Goal: Check status: Check status

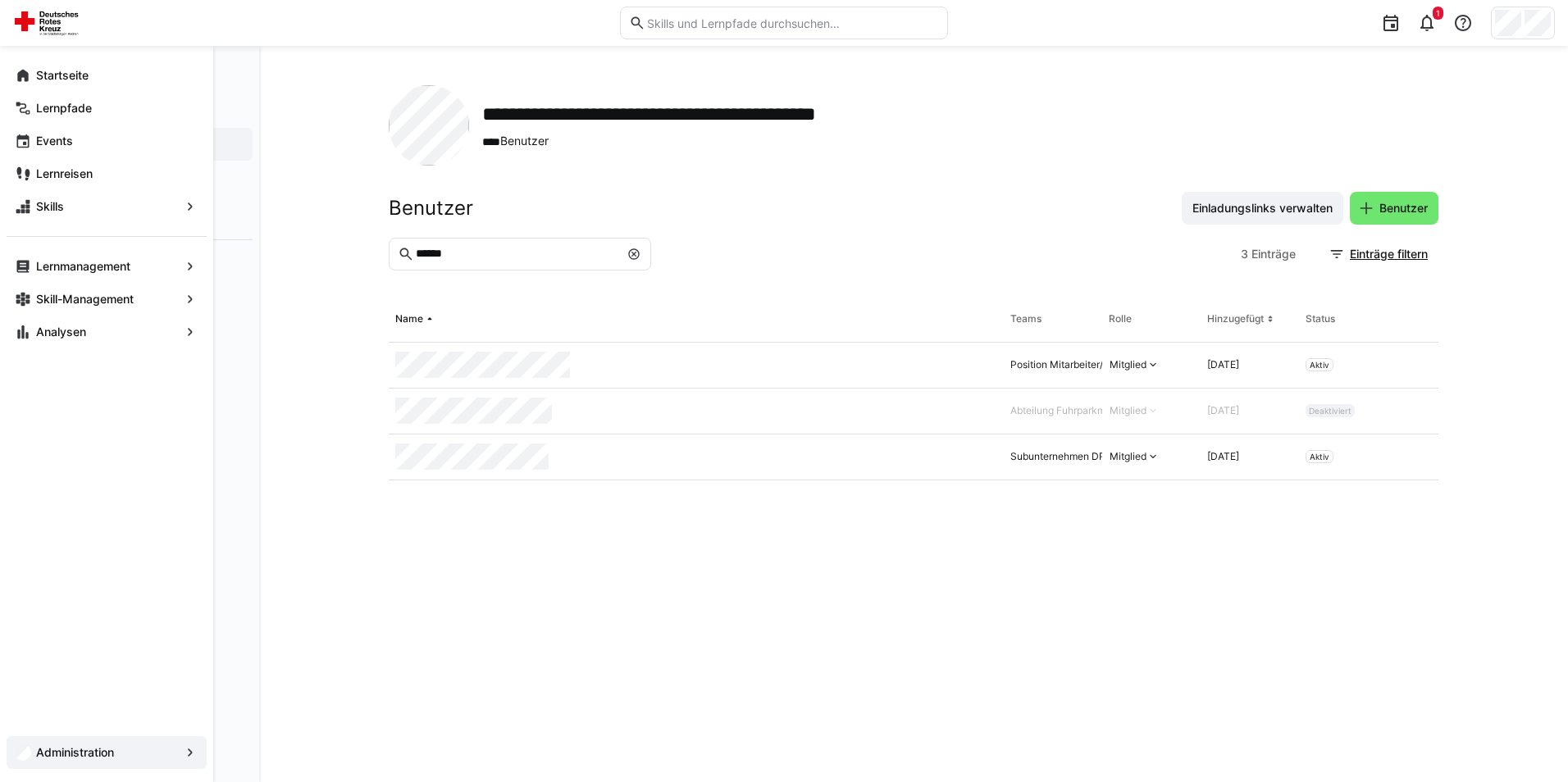
click at [34, 73] on span "Startseite" at bounding box center [116, 75] width 165 height 16
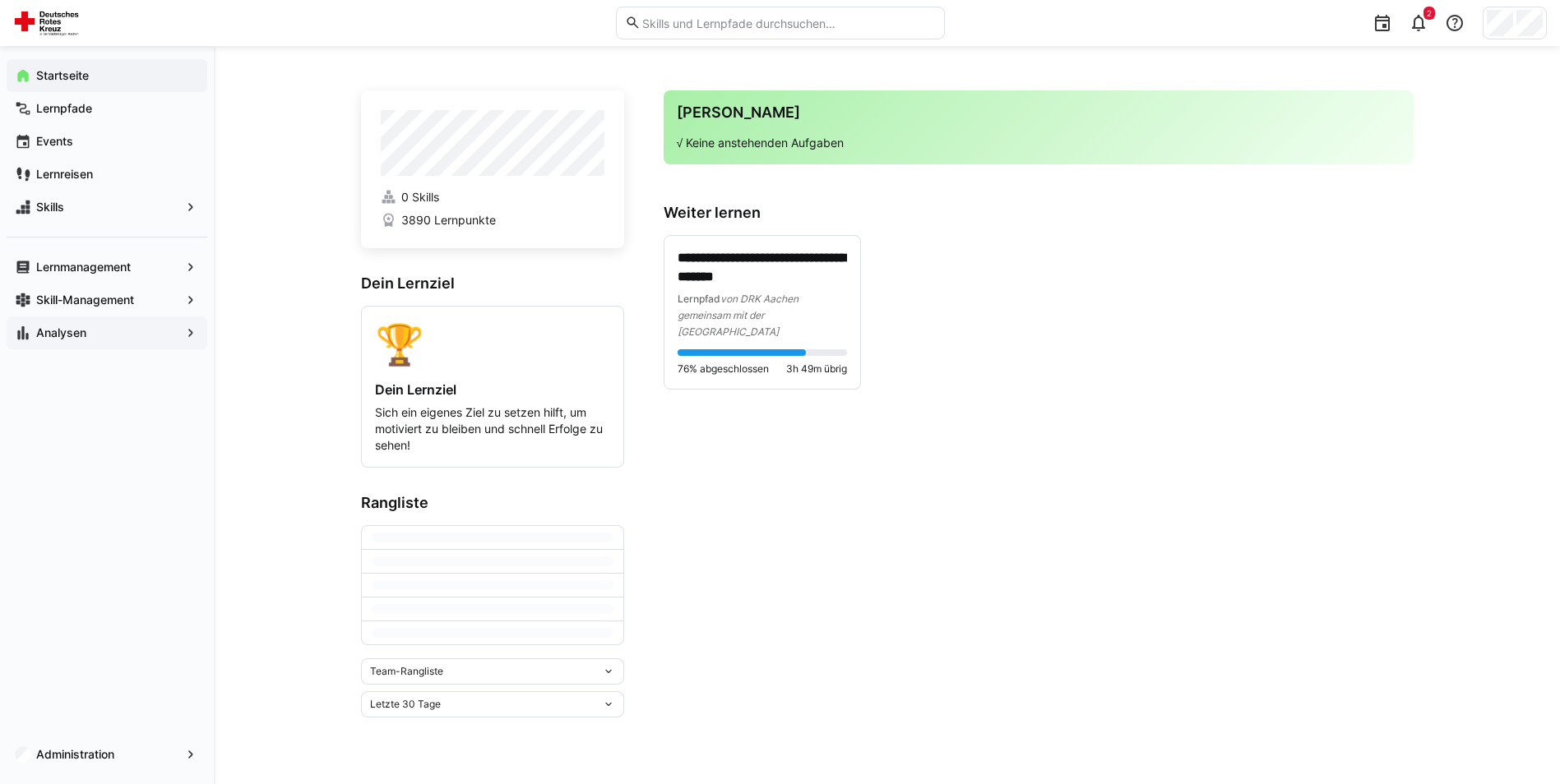
click at [116, 329] on span "Analysen" at bounding box center [107, 333] width 147 height 16
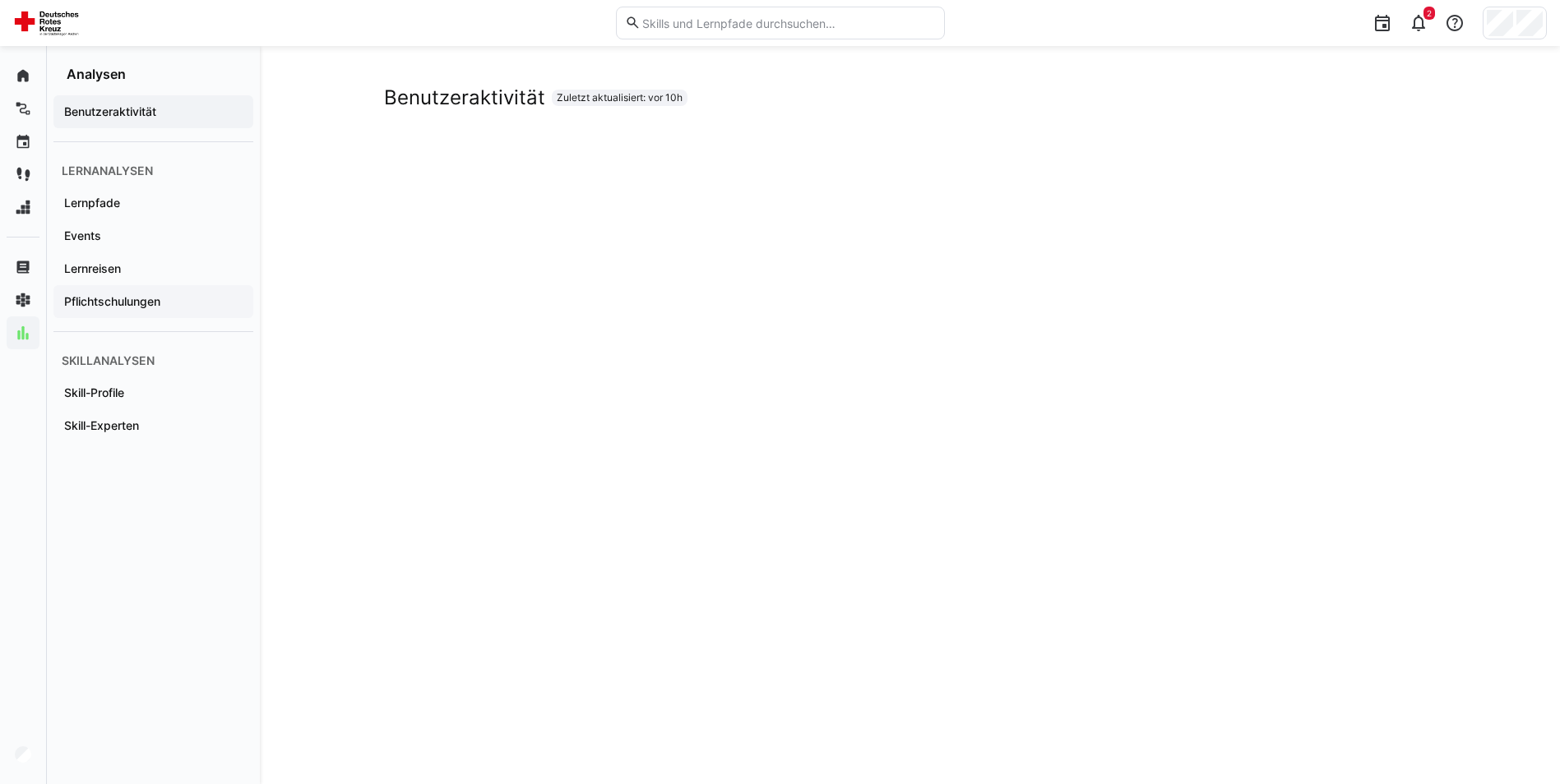
click at [0, 0] on app-navigation-label "Pflichtschulungen" at bounding box center [0, 0] width 0 height 0
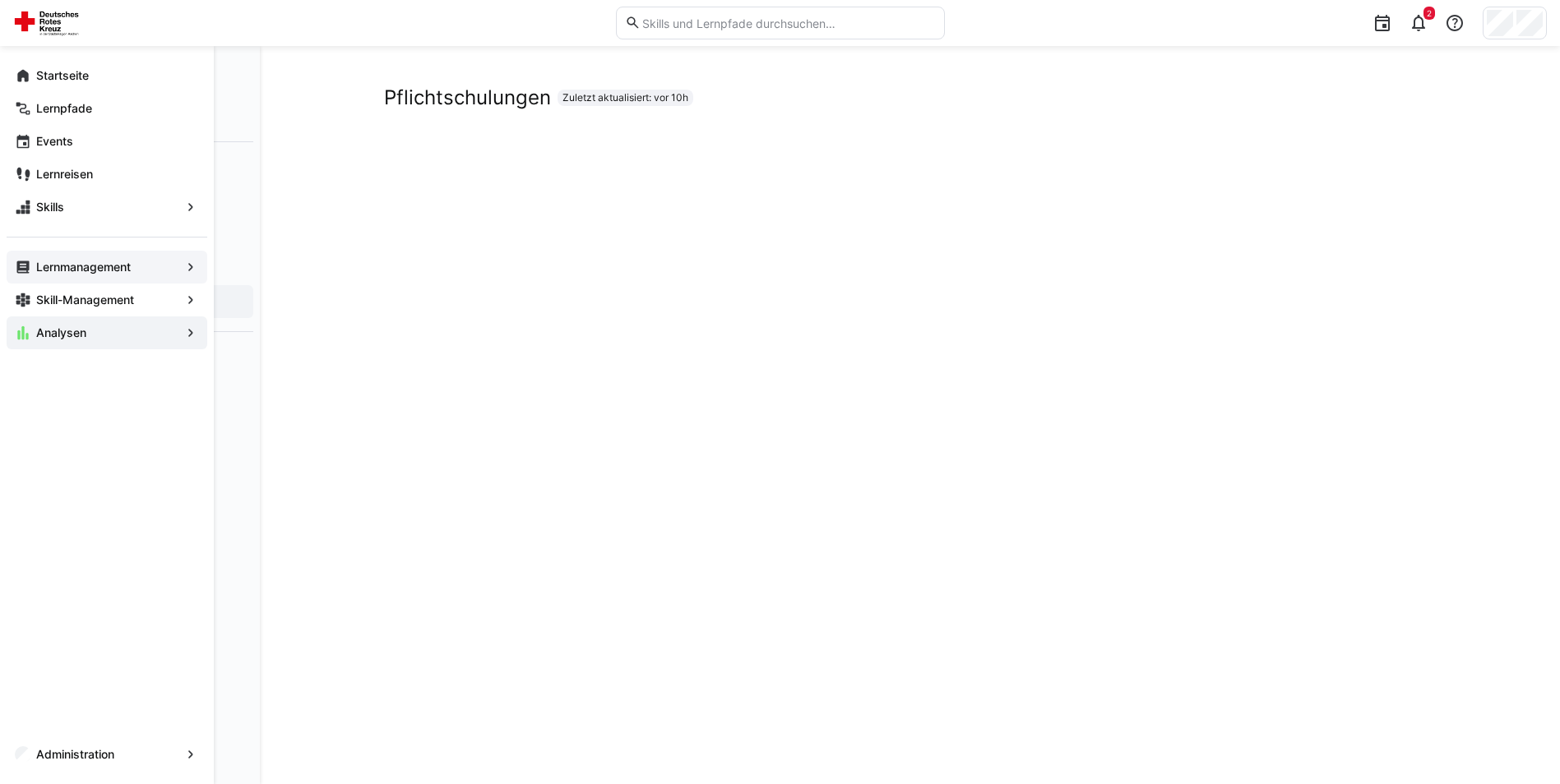
click at [29, 276] on div "Lernmanagement" at bounding box center [107, 267] width 201 height 33
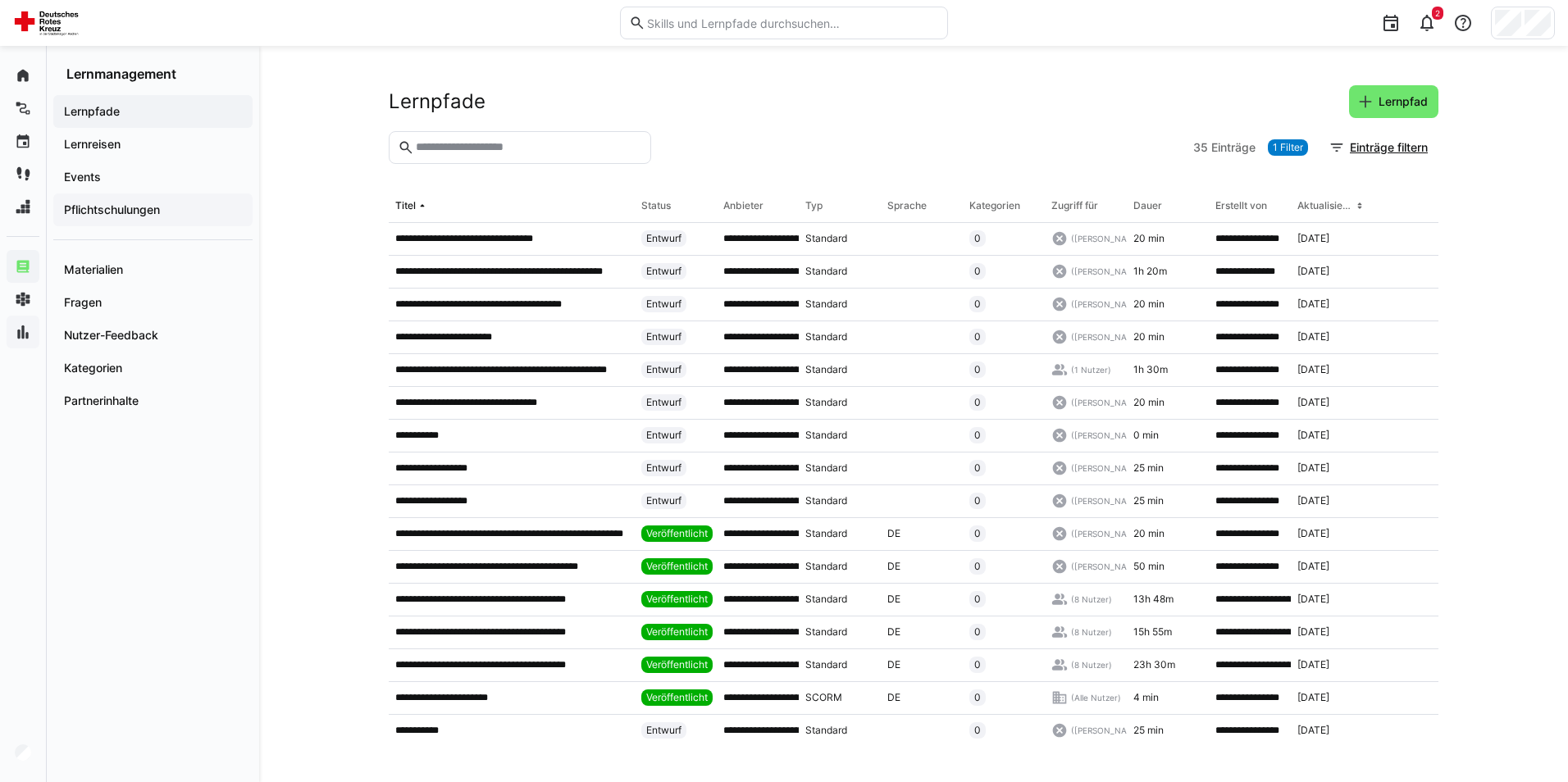
click at [0, 0] on app-navigation-label "Pflichtschulungen" at bounding box center [0, 0] width 0 height 0
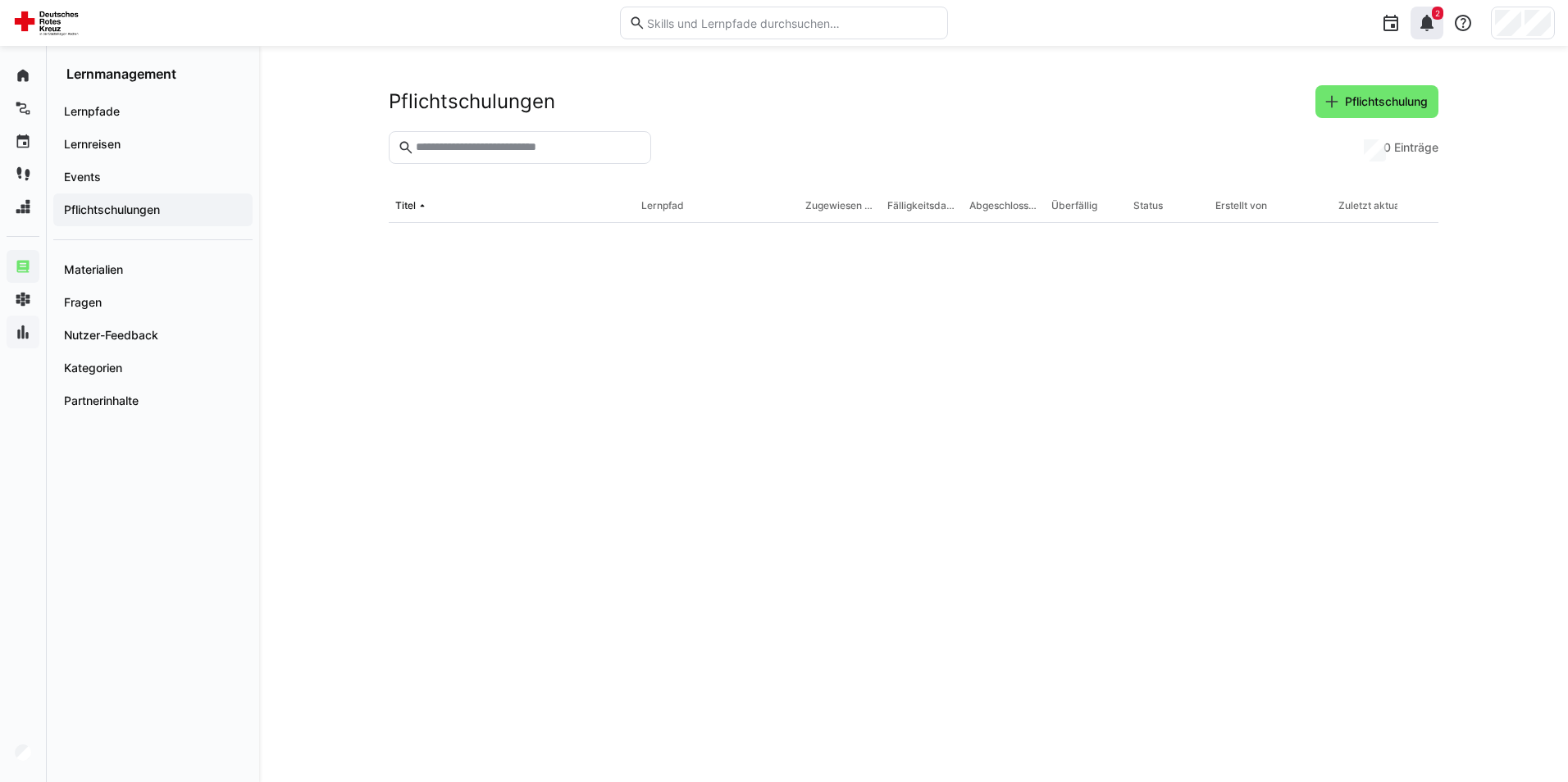
click at [1422, 32] on eds-icon at bounding box center [1427, 23] width 19 height 19
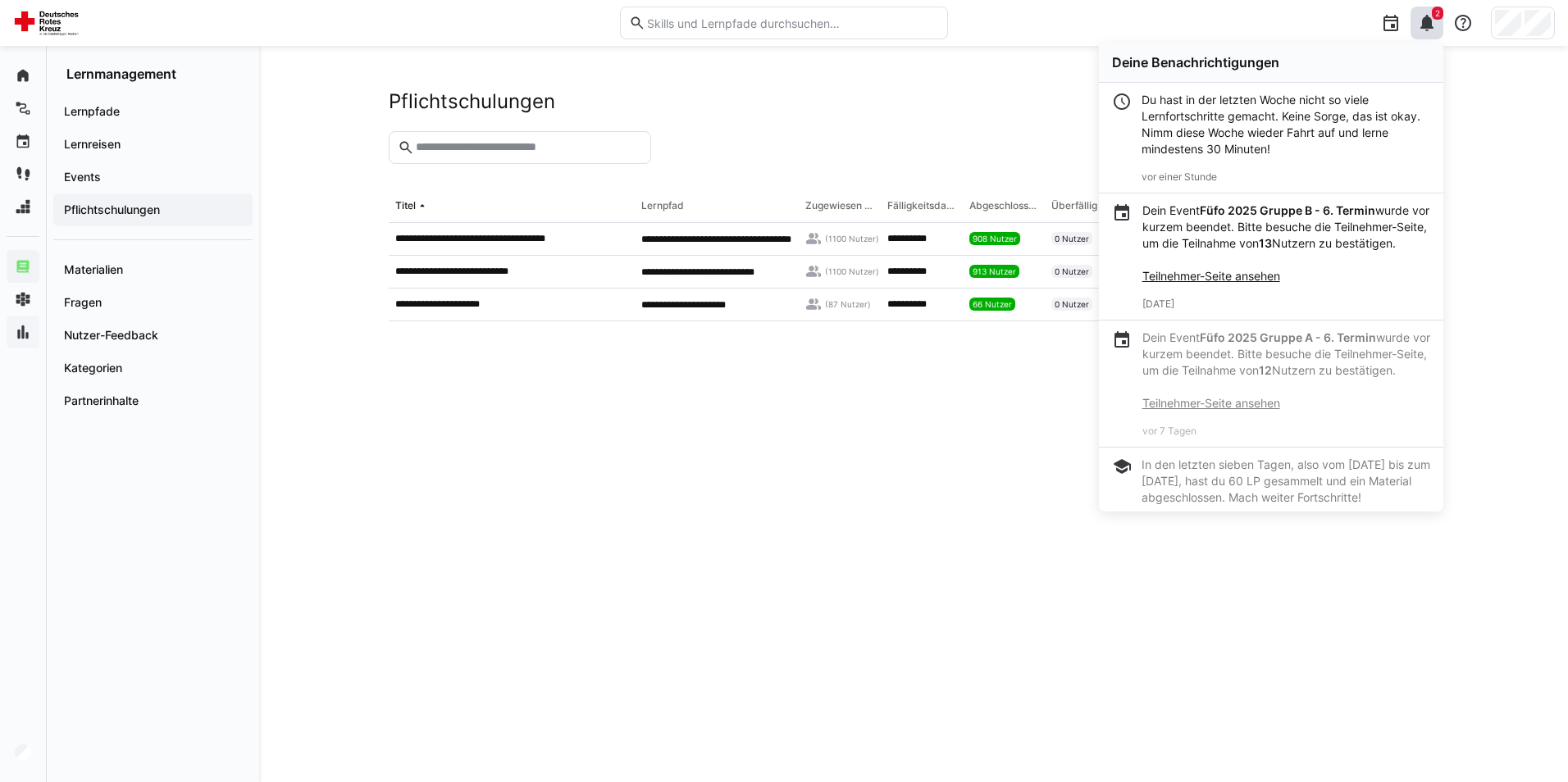
click at [1494, 218] on div "**********" at bounding box center [914, 414] width 1309 height 736
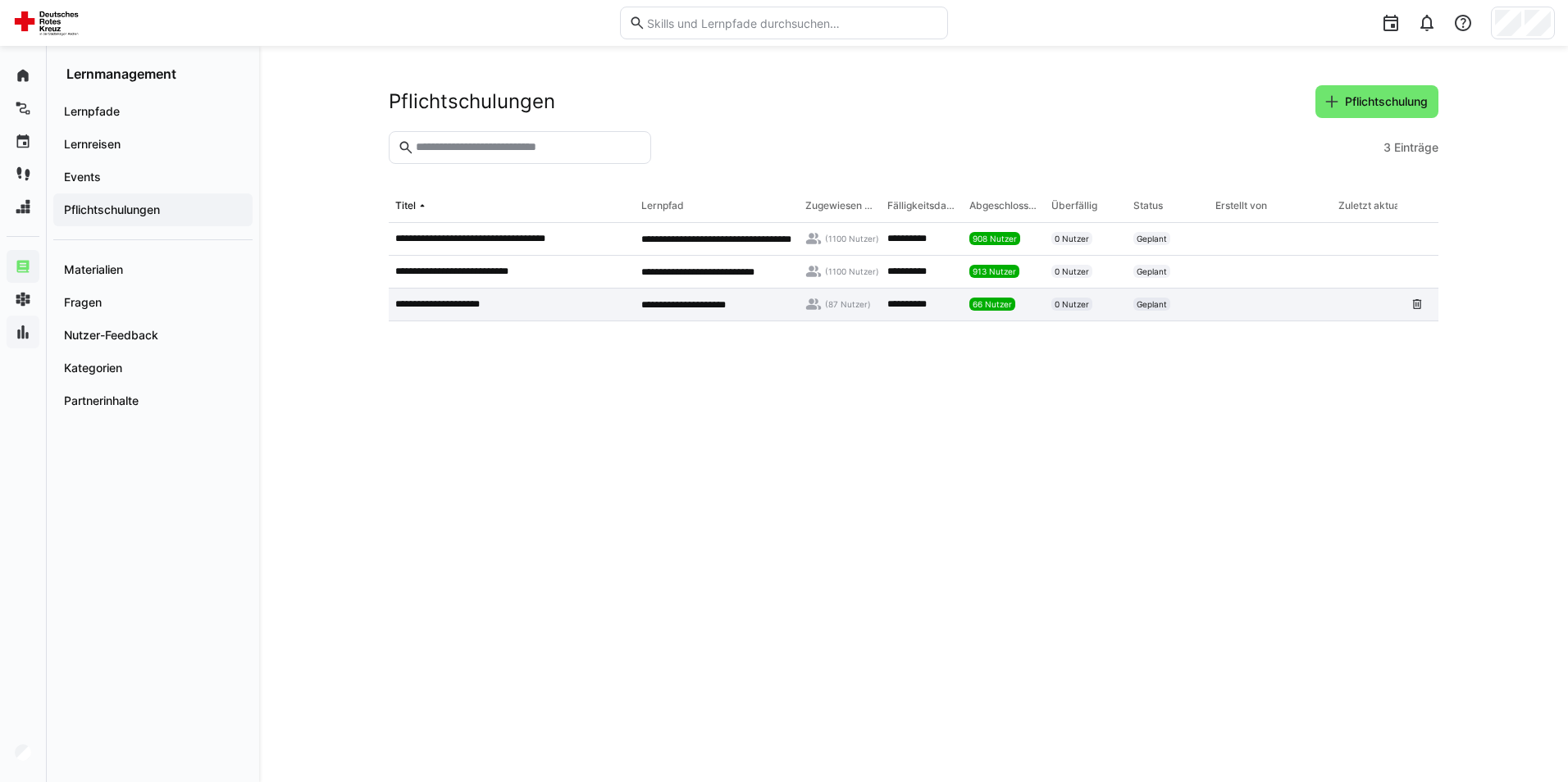
click at [488, 300] on p "**********" at bounding box center [448, 304] width 105 height 14
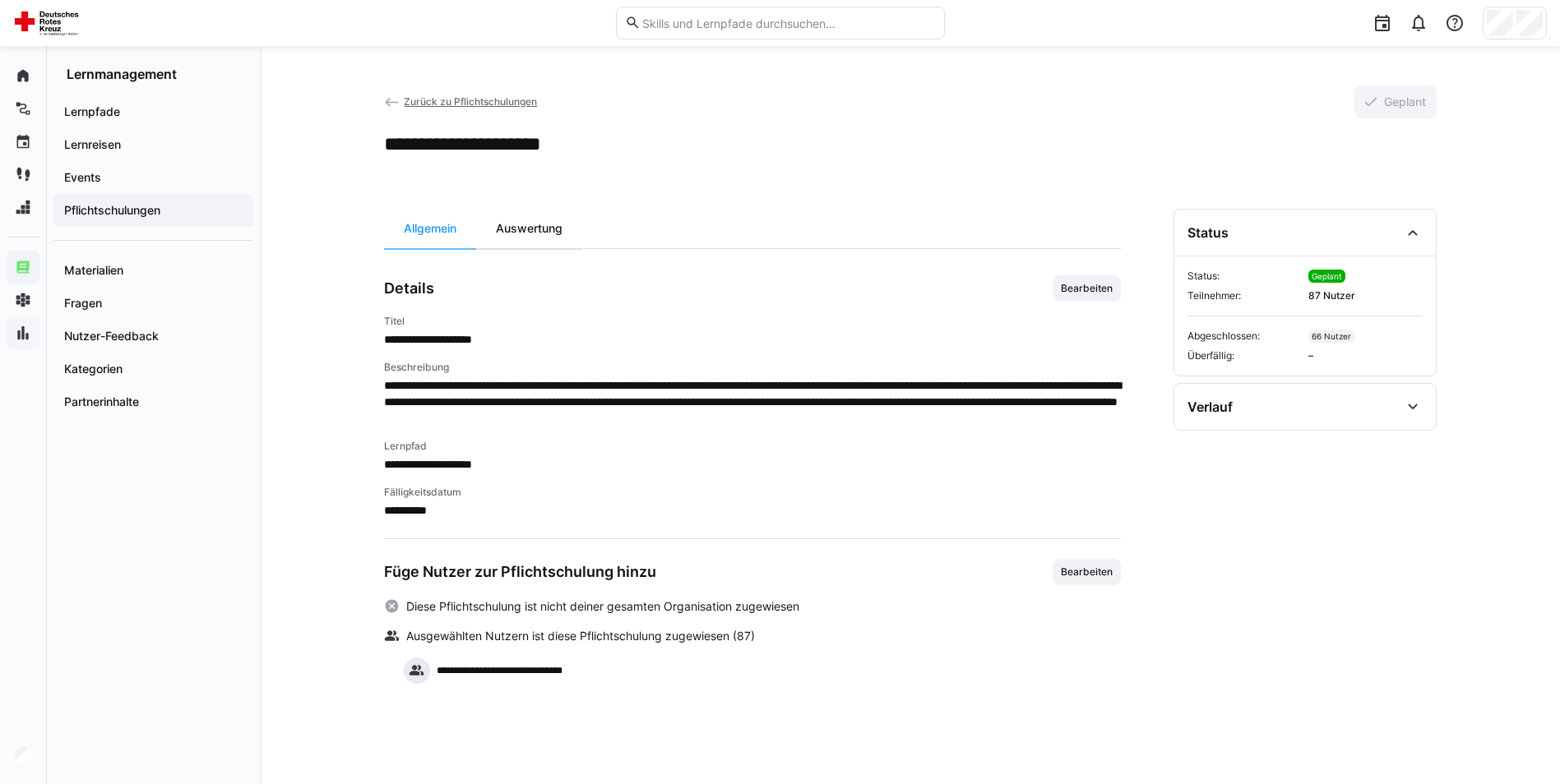
click at [558, 235] on div "Auswertung" at bounding box center [528, 229] width 106 height 40
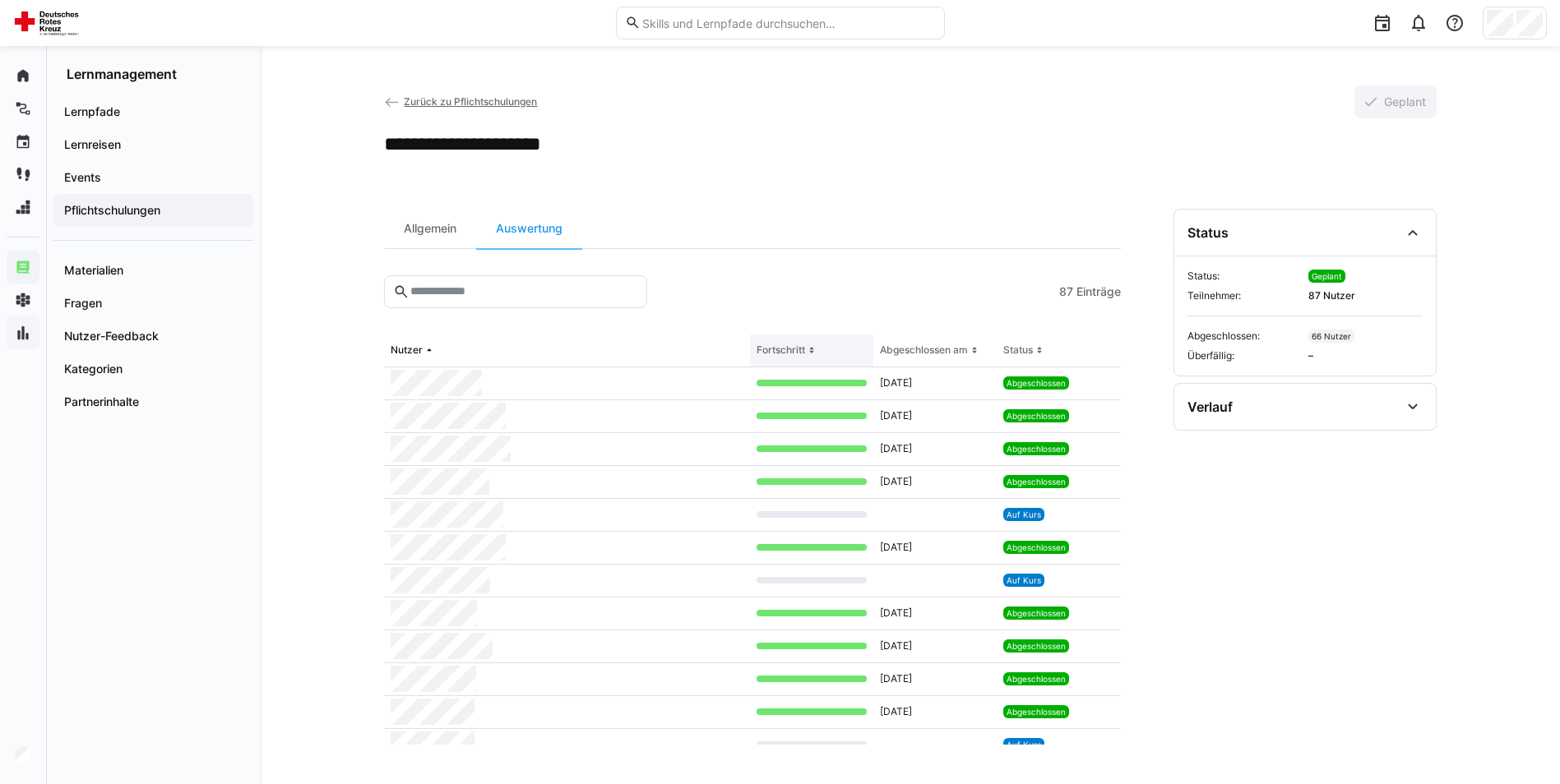
click at [805, 352] on eds-icon at bounding box center [812, 351] width 14 height 14
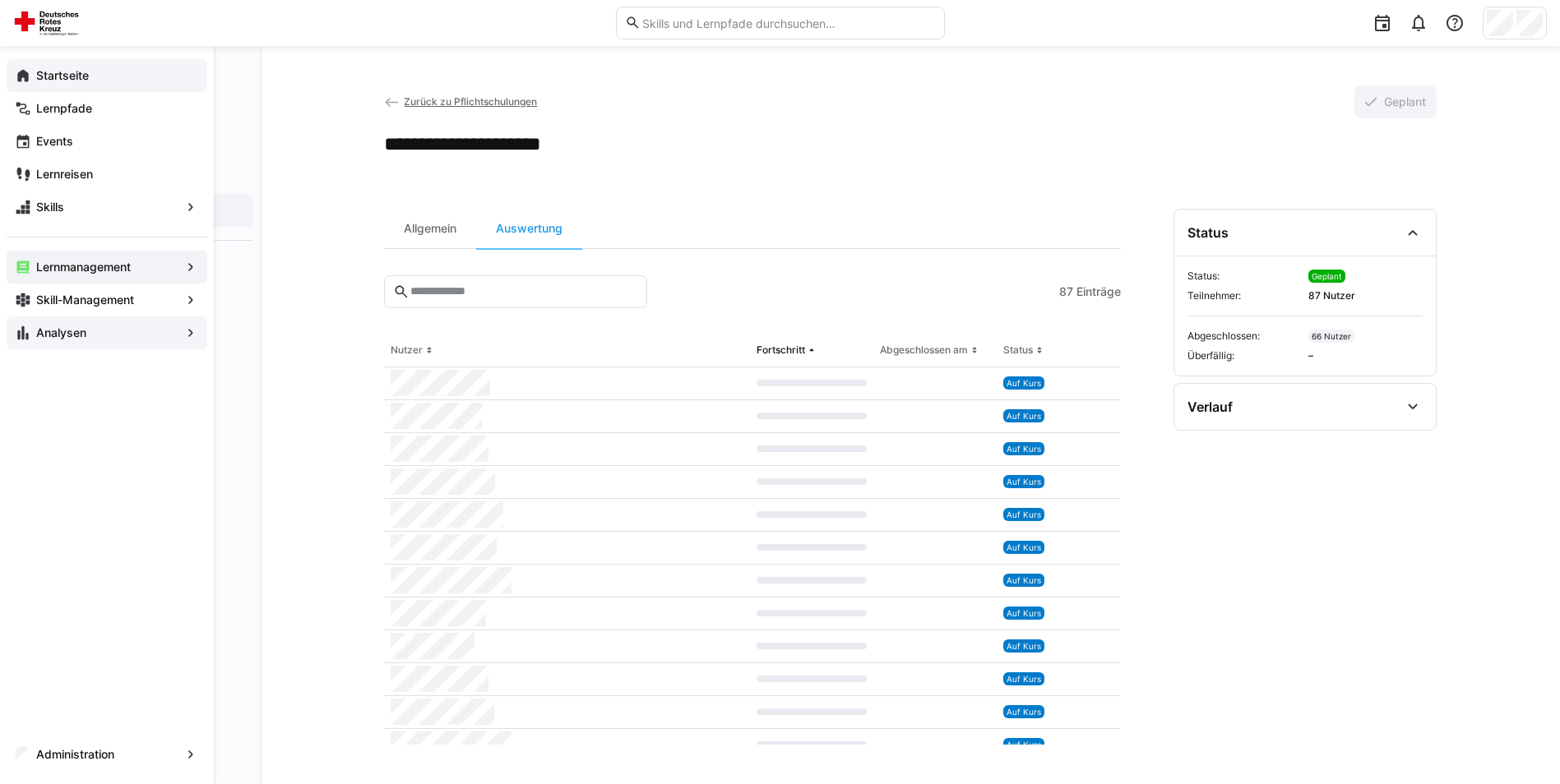
click at [36, 85] on div "Startseite" at bounding box center [107, 75] width 201 height 33
